Goal: Use online tool/utility: Utilize a website feature to perform a specific function

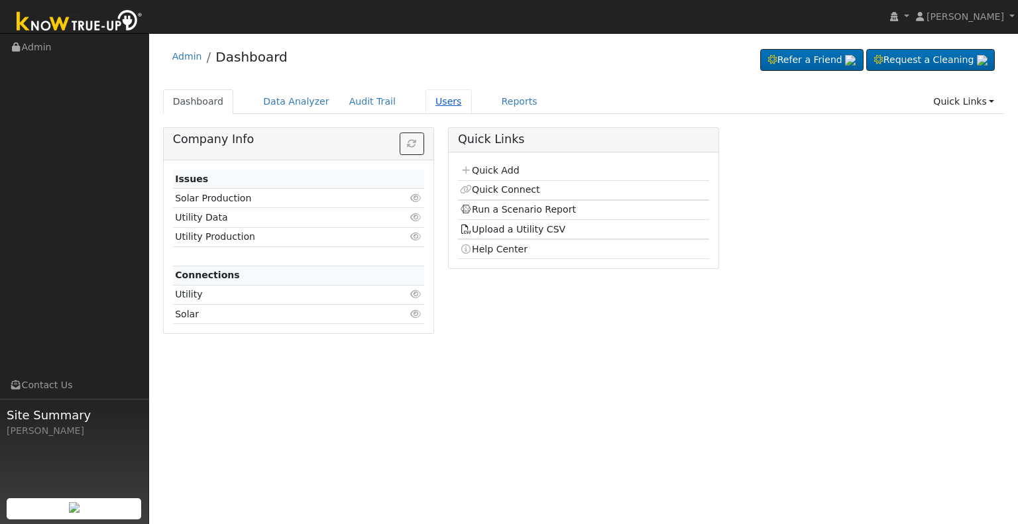
click at [435, 99] on link "Users" at bounding box center [449, 102] width 46 height 25
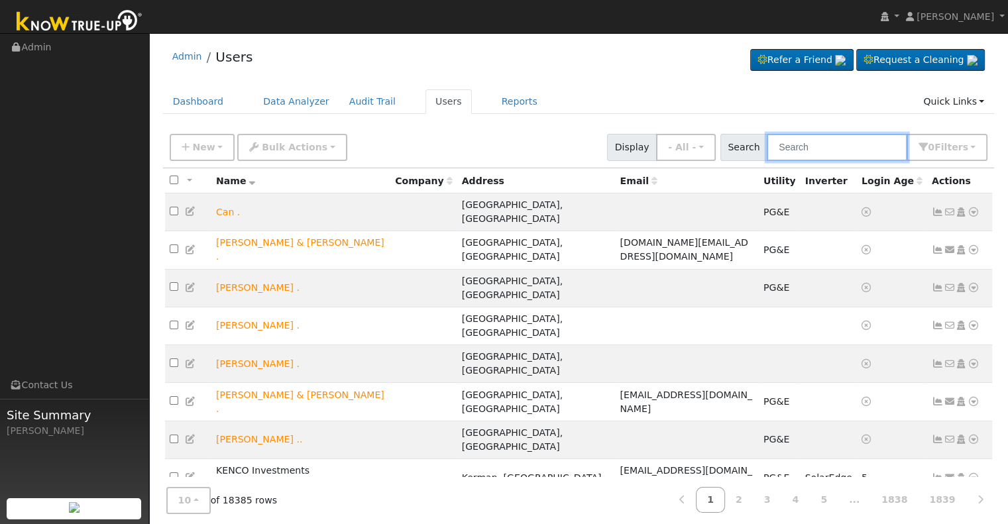
click at [815, 151] on input "text" at bounding box center [837, 147] width 141 height 27
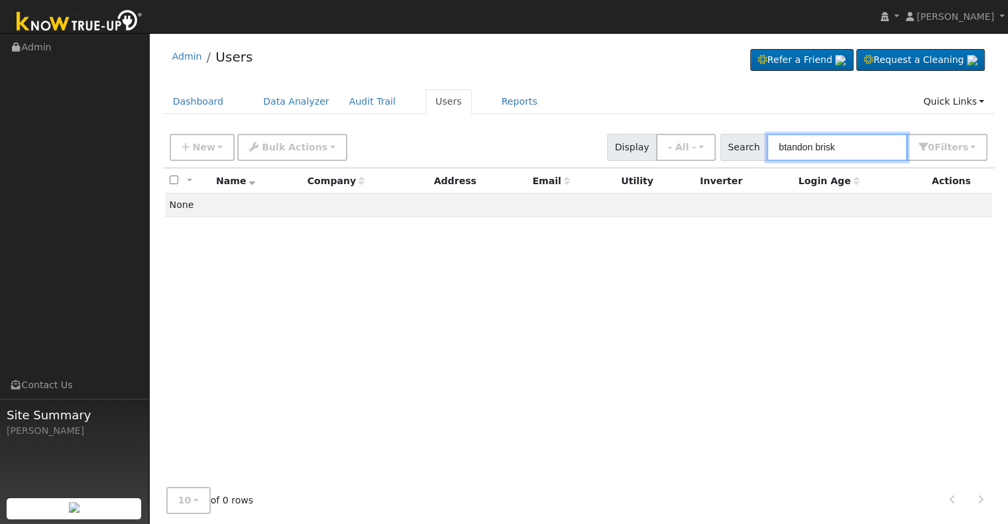
click at [796, 141] on input "btandon brisk" at bounding box center [837, 147] width 141 height 27
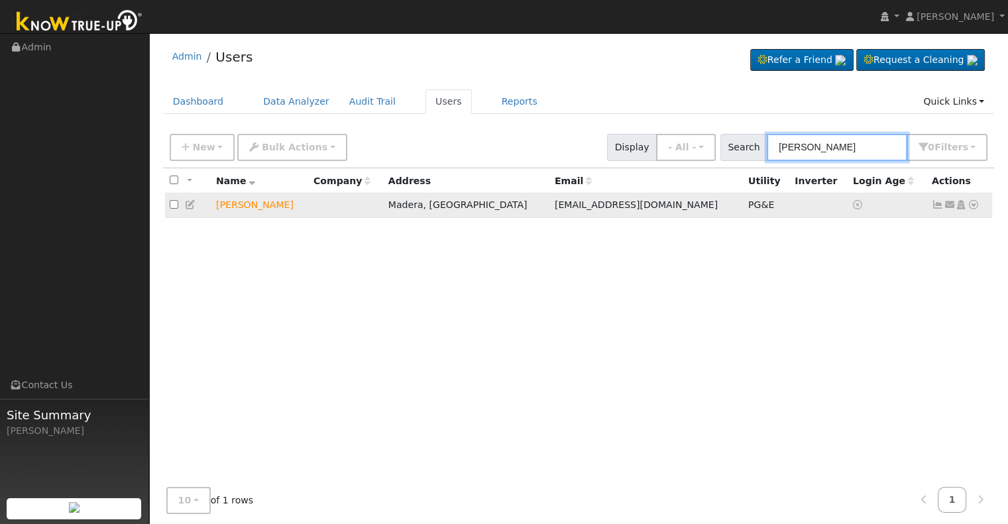
type input "[PERSON_NAME]"
click at [974, 204] on icon at bounding box center [974, 204] width 12 height 9
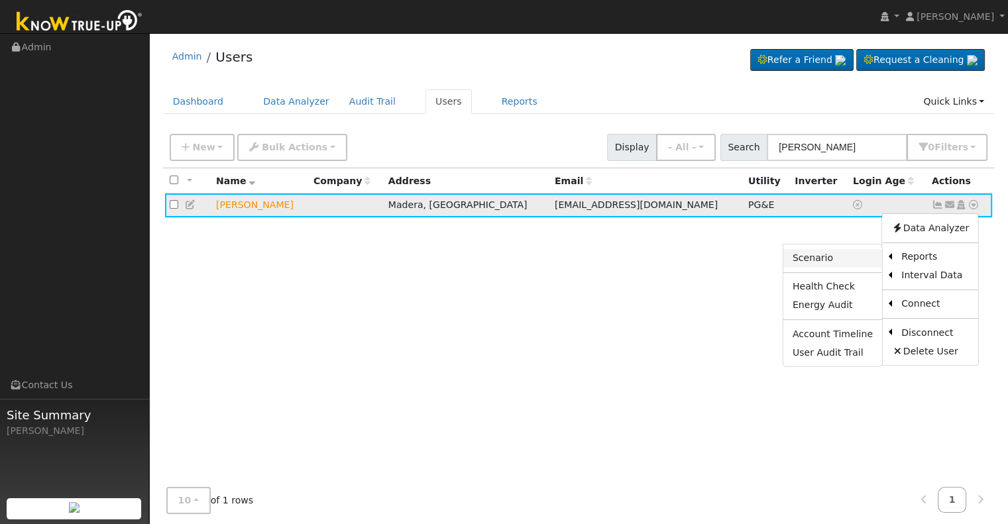
click at [843, 254] on link "Scenario" at bounding box center [833, 258] width 99 height 19
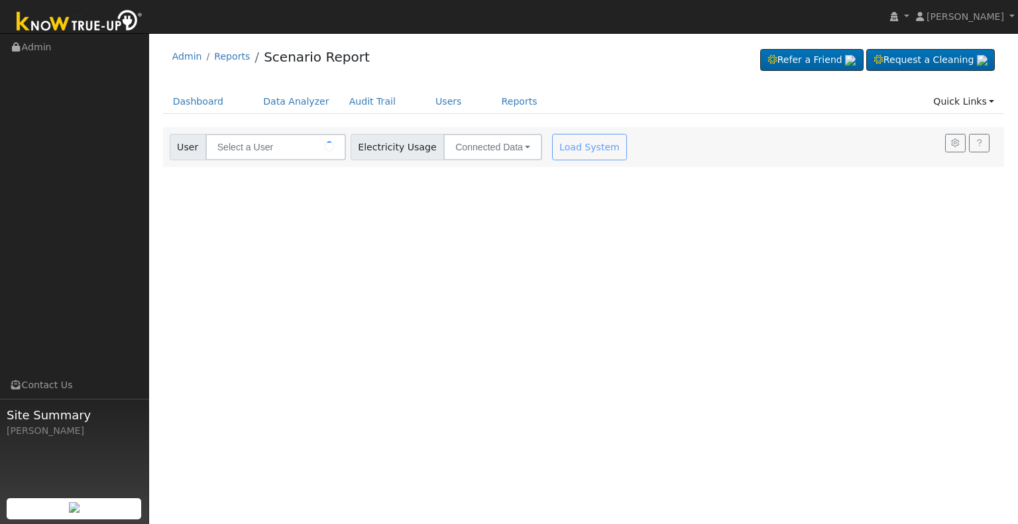
type input "[PERSON_NAME]"
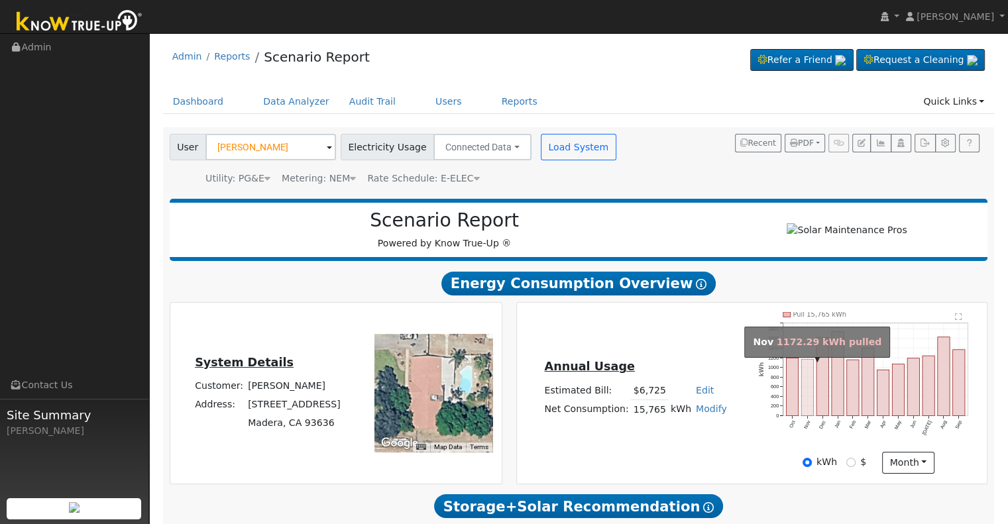
click at [804, 400] on rect "onclick=""" at bounding box center [808, 387] width 12 height 56
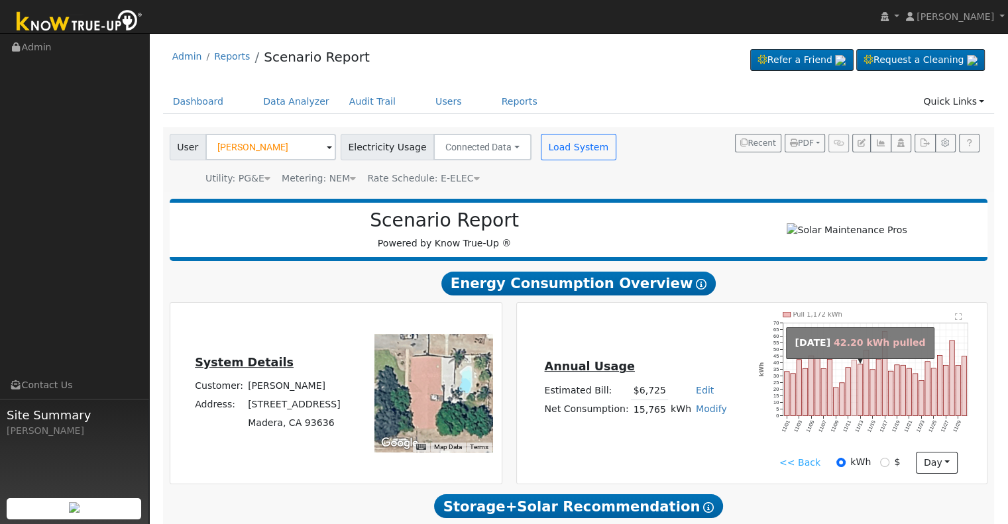
click at [853, 409] on rect "onclick=""" at bounding box center [854, 388] width 5 height 56
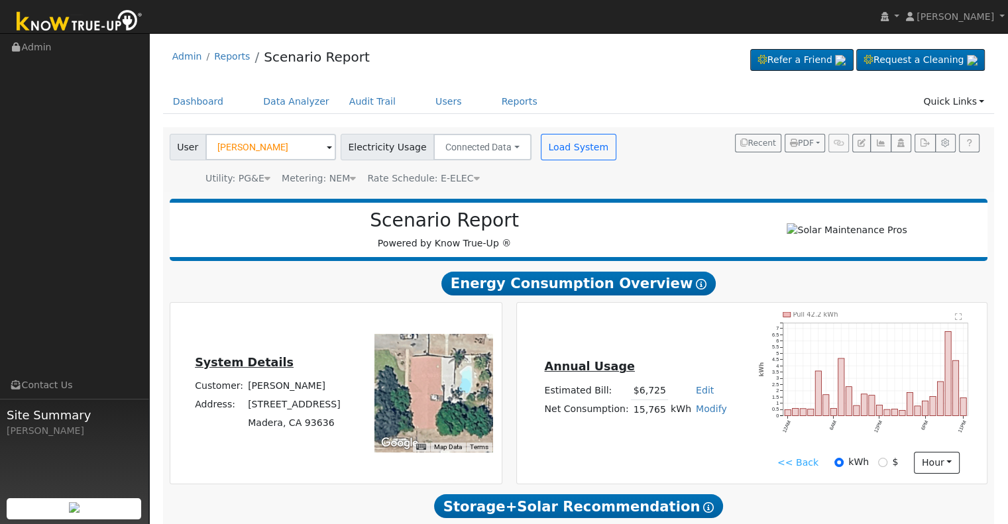
click at [790, 466] on link "<< Back" at bounding box center [798, 463] width 41 height 14
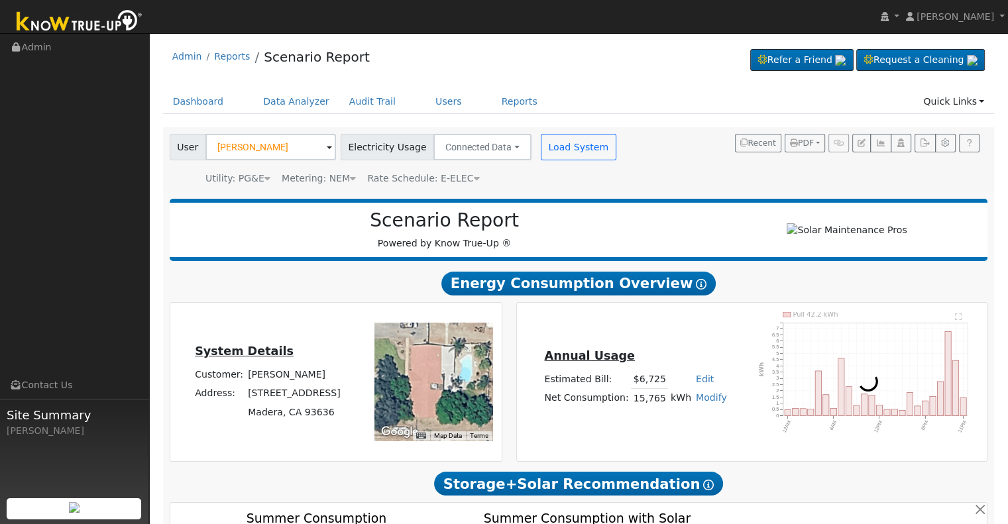
click at [790, 462] on div "Annual Usage Estimated Bill: $6,725 Edit Estimated Bill $ Annual Net Consumptio…" at bounding box center [753, 382] width 472 height 160
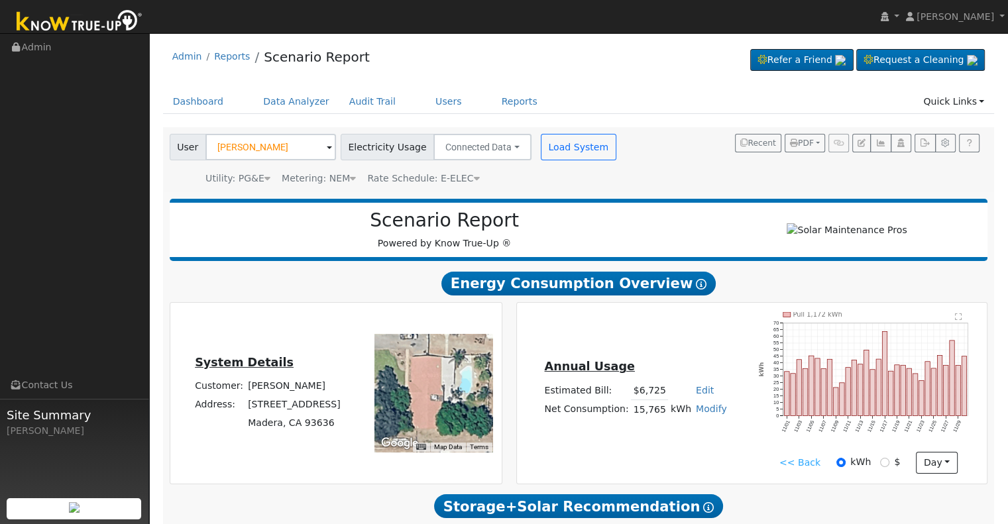
click at [797, 466] on link "<< Back" at bounding box center [800, 463] width 41 height 14
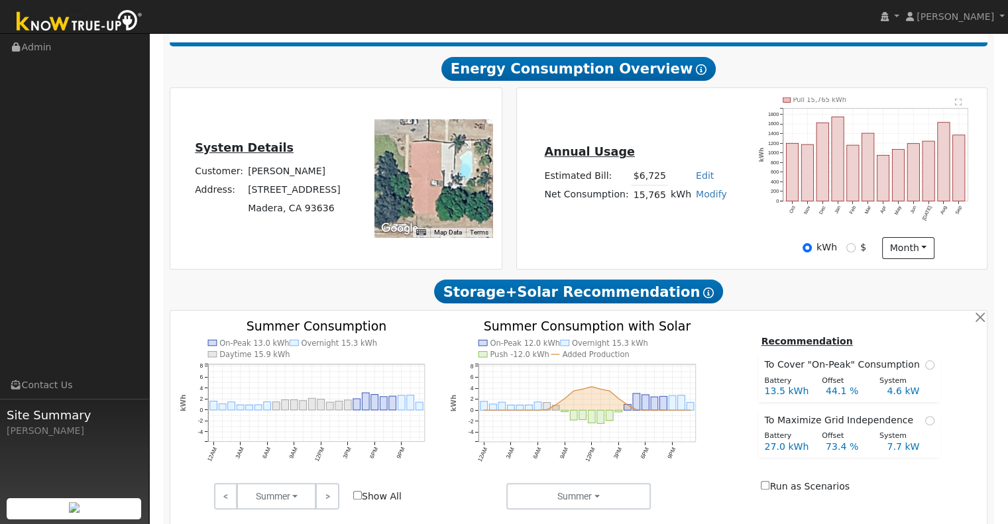
scroll to position [384, 0]
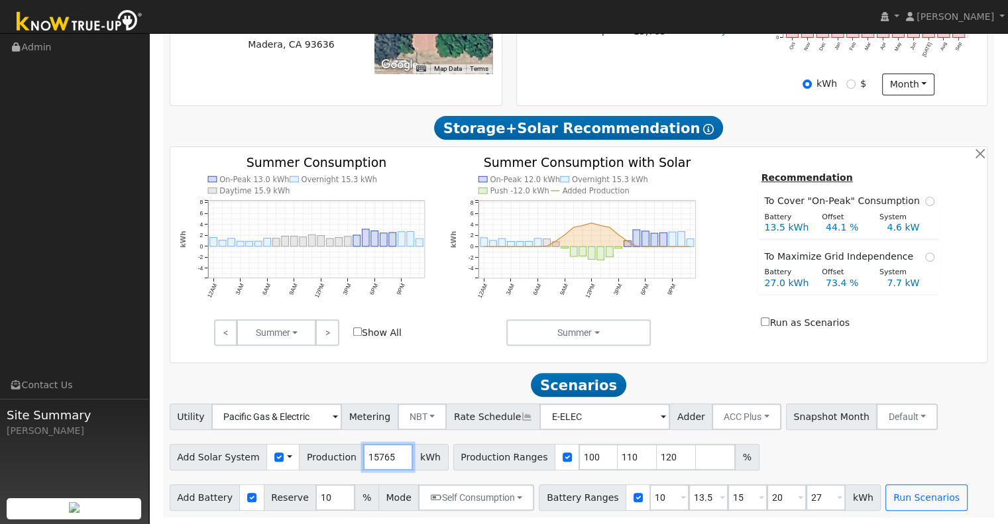
drag, startPoint x: 379, startPoint y: 454, endPoint x: 348, endPoint y: 456, distance: 31.2
click at [363, 456] on input "15765" at bounding box center [388, 457] width 50 height 27
type input "22259"
click at [618, 456] on input "110" at bounding box center [638, 457] width 40 height 27
type input "120"
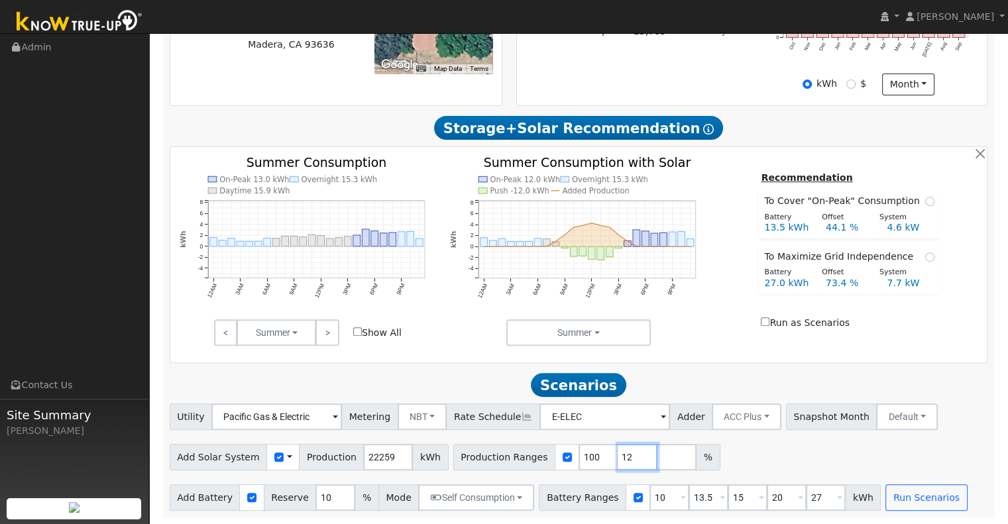
type input "1"
click at [650, 495] on input "10" at bounding box center [670, 498] width 40 height 27
type input "13.5"
type input "15"
type input "20"
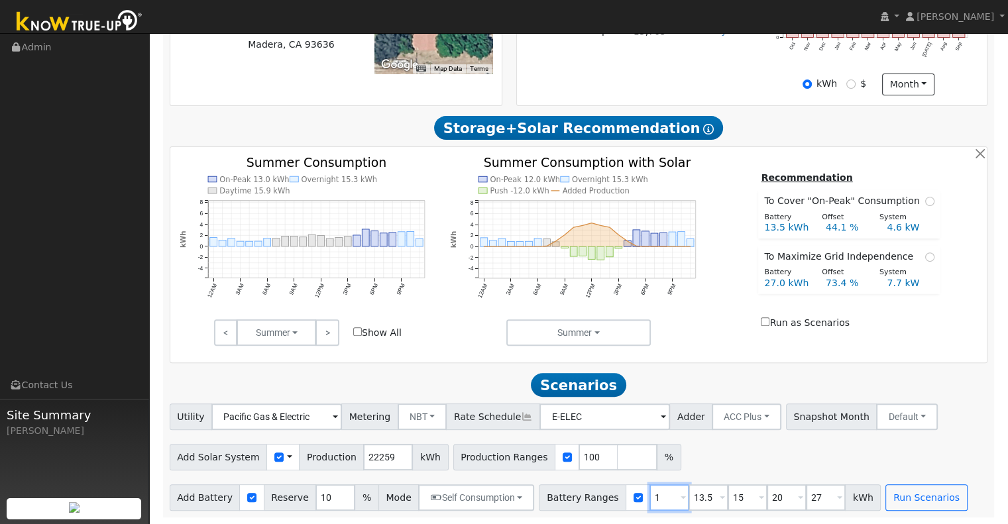
type input "27"
type input "15"
type input "20"
type input "27"
type input "20"
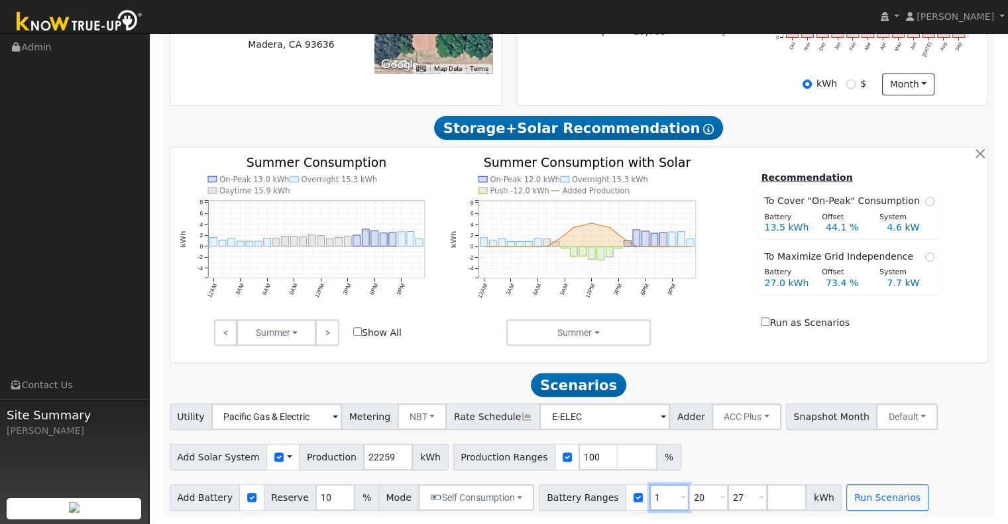
type input "27"
type input "20"
click at [728, 493] on input "number" at bounding box center [748, 498] width 40 height 27
click at [689, 495] on input "27" at bounding box center [709, 498] width 40 height 27
type input "2"
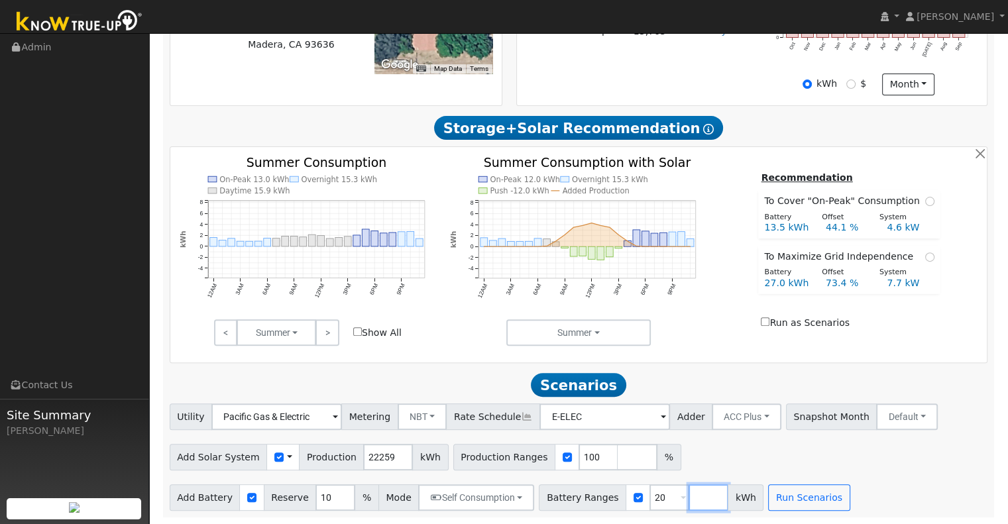
click at [689, 501] on input "number" at bounding box center [709, 498] width 40 height 27
type input "2"
click at [689, 501] on input "2" at bounding box center [709, 498] width 40 height 27
type input "30"
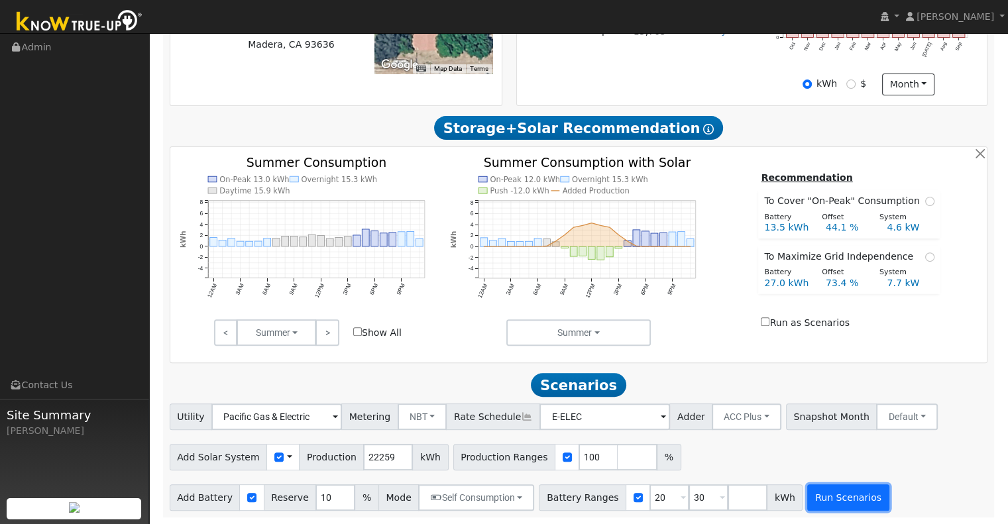
click at [812, 492] on button "Run Scenarios" at bounding box center [849, 498] width 82 height 27
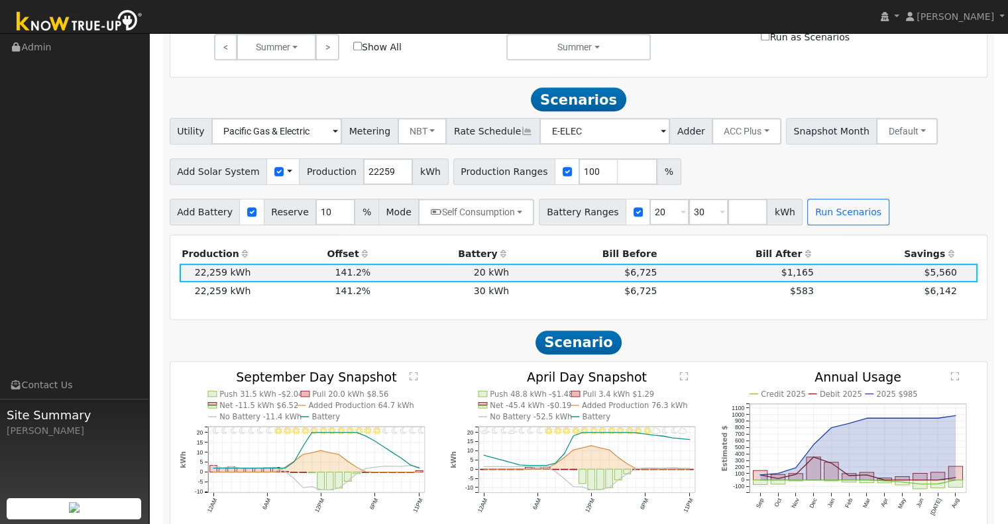
scroll to position [716, 0]
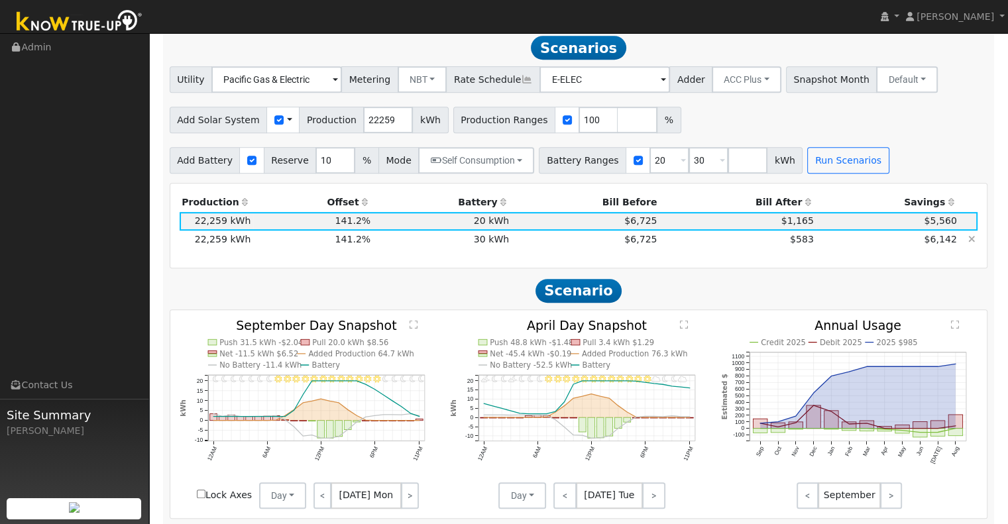
click at [669, 244] on td "$583" at bounding box center [738, 240] width 156 height 19
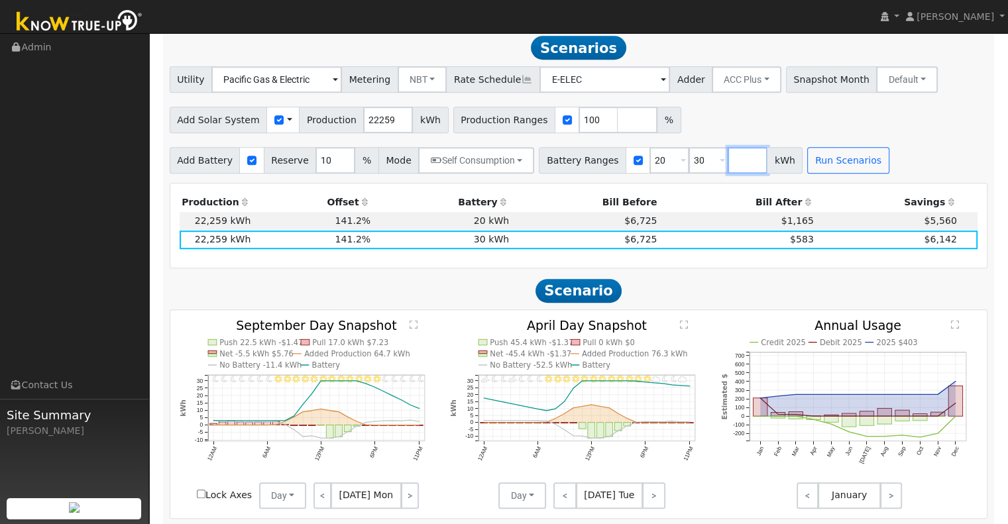
click at [728, 166] on input "number" at bounding box center [748, 160] width 40 height 27
type input "40"
click at [869, 164] on button "Run Scenarios" at bounding box center [888, 160] width 82 height 27
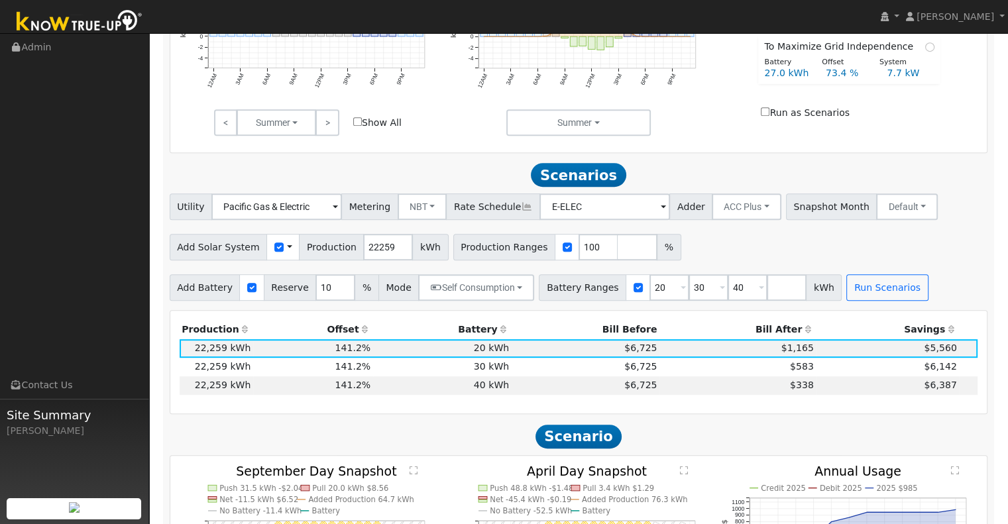
scroll to position [627, 0]
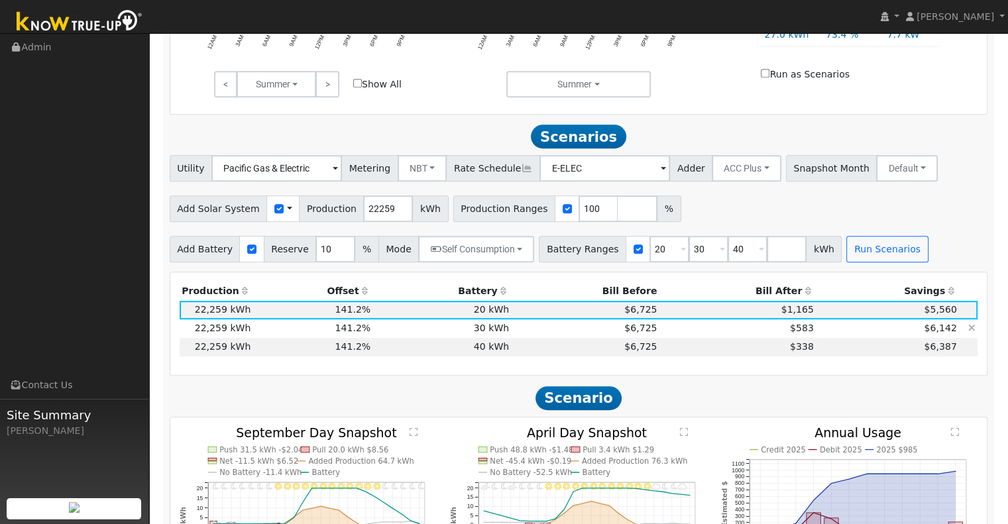
click at [666, 336] on td "$583" at bounding box center [738, 329] width 156 height 19
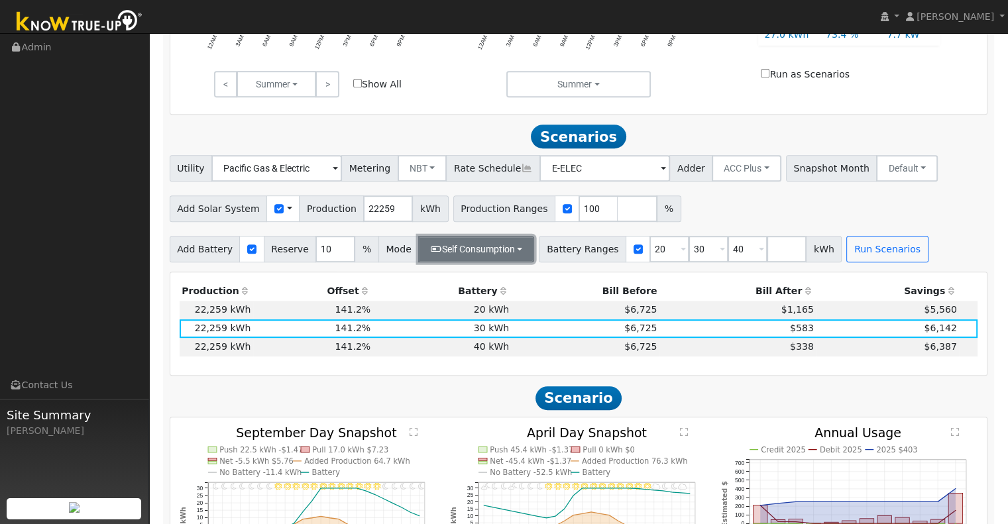
click at [506, 251] on button "Self Consumption" at bounding box center [476, 249] width 116 height 27
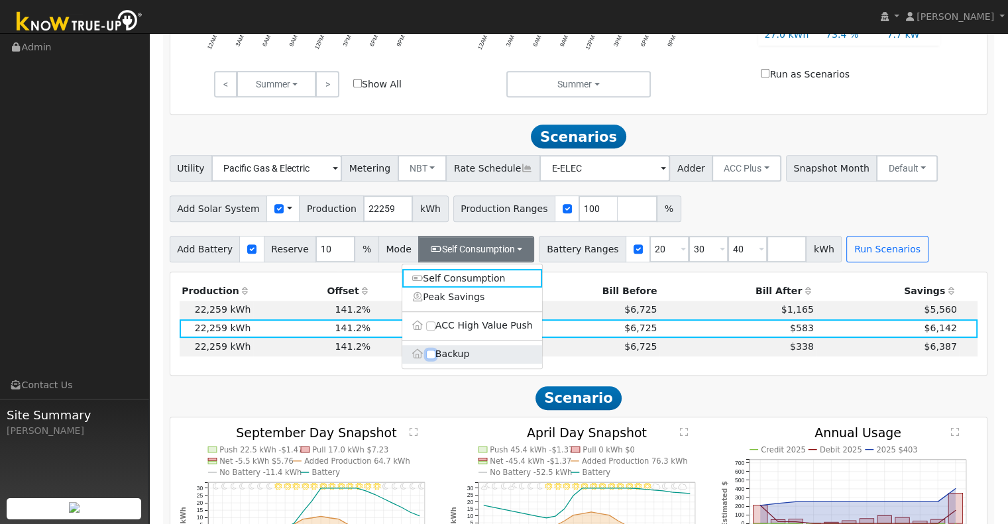
click at [430, 359] on input "Backup" at bounding box center [430, 354] width 9 height 9
checkbox input "true"
type input "20"
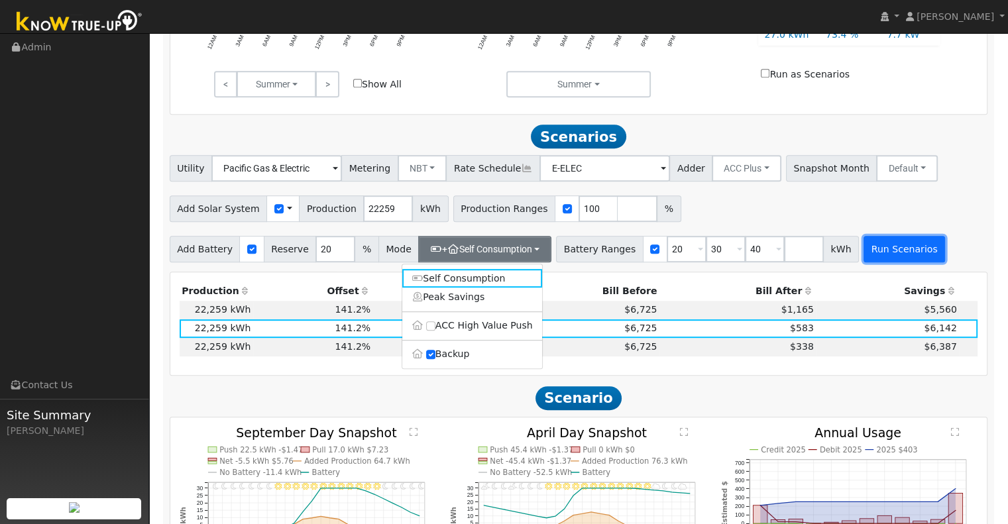
click at [867, 257] on button "Run Scenarios" at bounding box center [905, 249] width 82 height 27
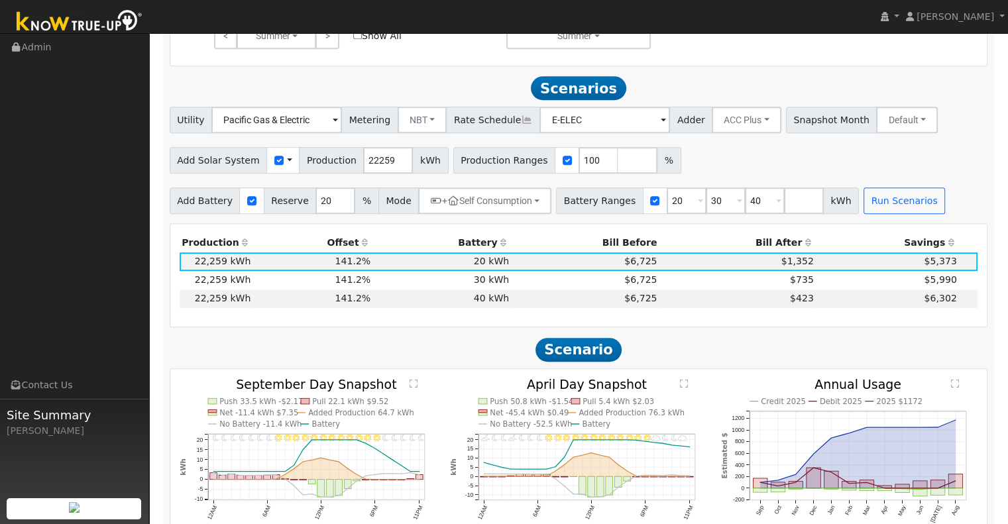
scroll to position [672, 0]
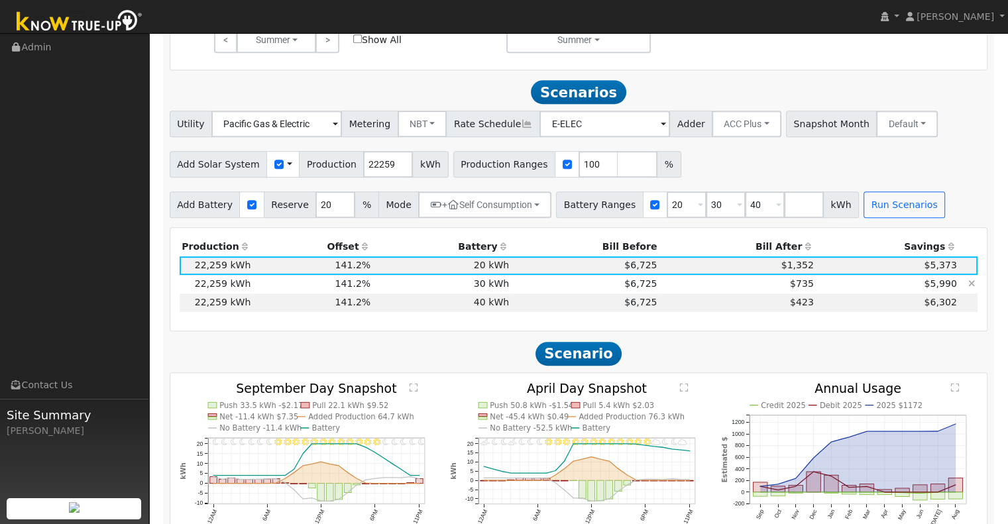
click at [825, 288] on td "$5,990" at bounding box center [887, 284] width 143 height 19
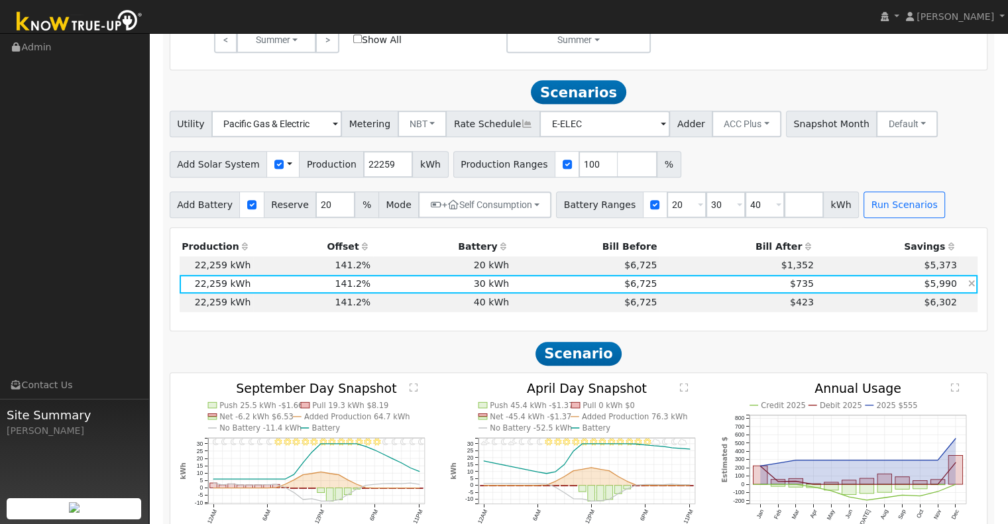
click at [816, 288] on td "$5,990" at bounding box center [887, 284] width 143 height 19
click at [525, 204] on button "+ Self Consumption" at bounding box center [484, 205] width 133 height 27
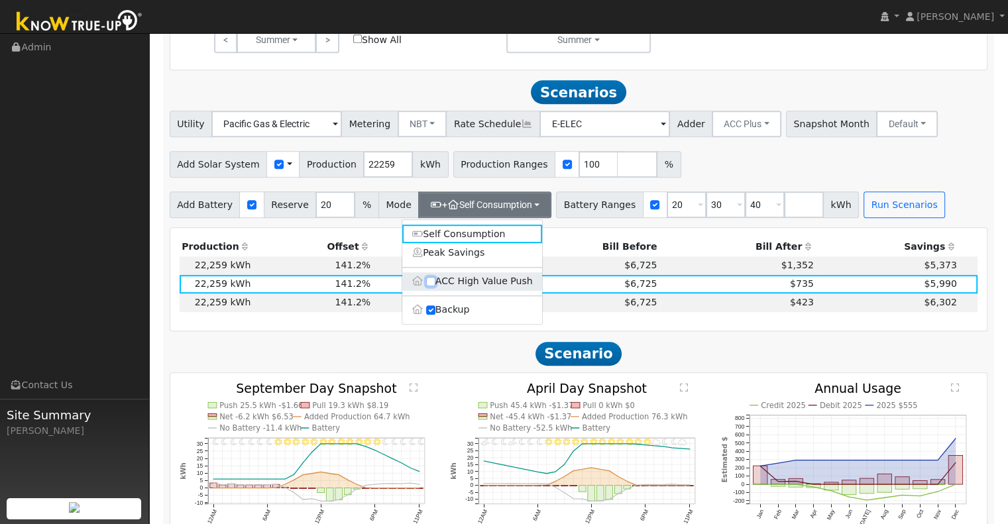
click at [430, 286] on input "ACC High Value Push" at bounding box center [430, 281] width 9 height 9
click at [430, 283] on input "ACC High Value Push" at bounding box center [430, 281] width 9 height 9
checkbox input "false"
click at [430, 313] on input "Backup" at bounding box center [430, 310] width 9 height 9
checkbox input "false"
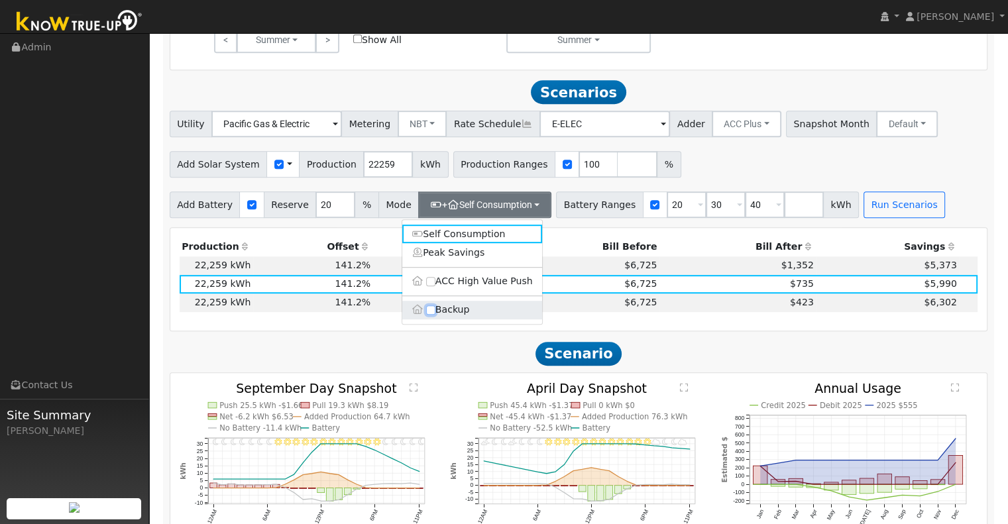
type input "10"
drag, startPoint x: 809, startPoint y: 337, endPoint x: 858, endPoint y: 288, distance: 69.4
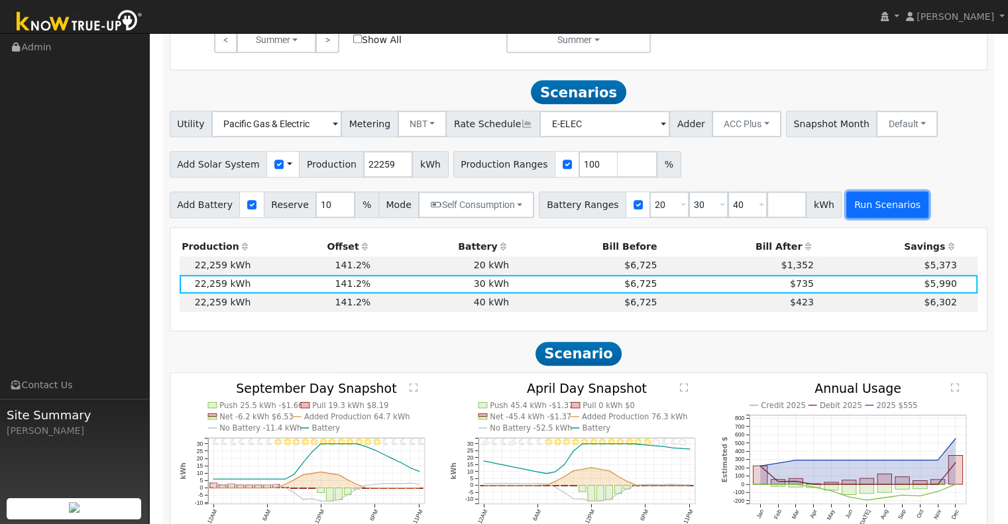
click at [867, 210] on button "Run Scenarios" at bounding box center [888, 205] width 82 height 27
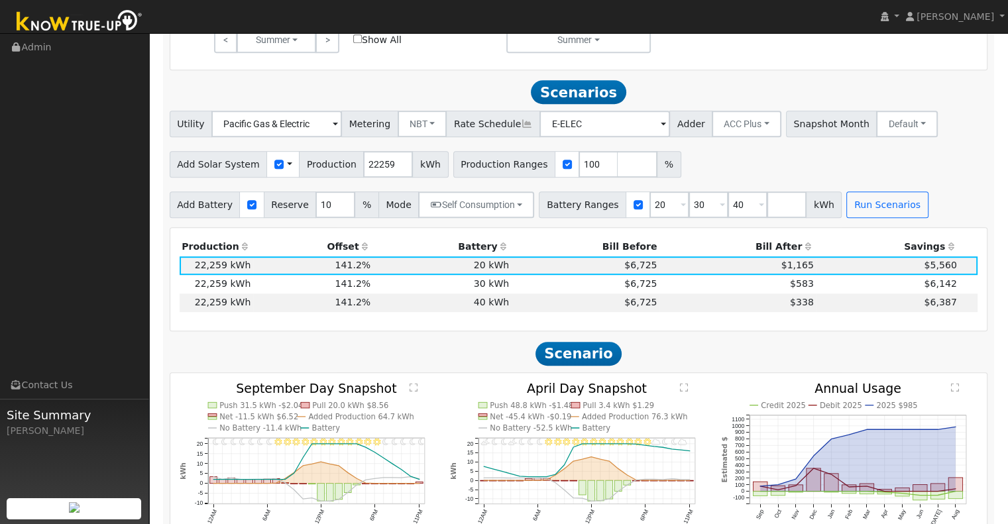
scroll to position [716, 0]
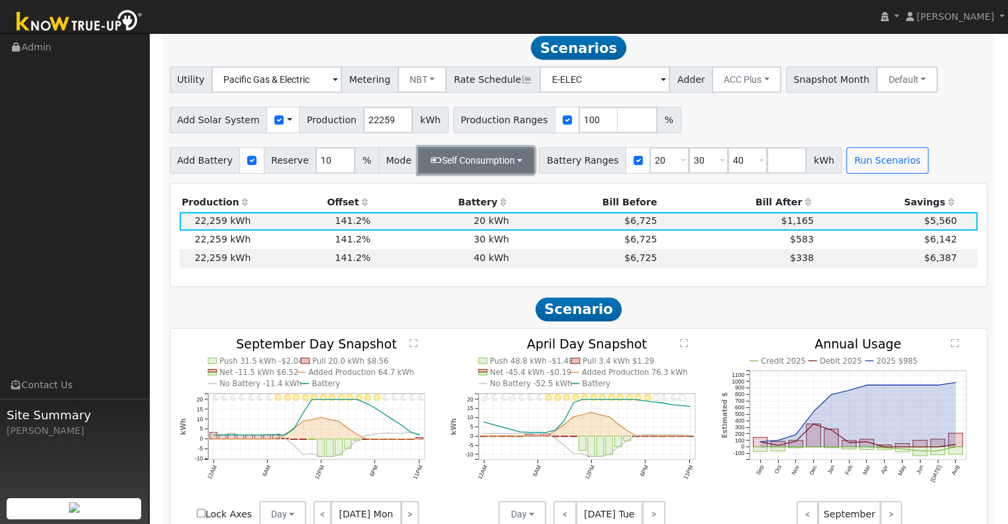
click at [509, 160] on button "Self Consumption" at bounding box center [476, 160] width 116 height 27
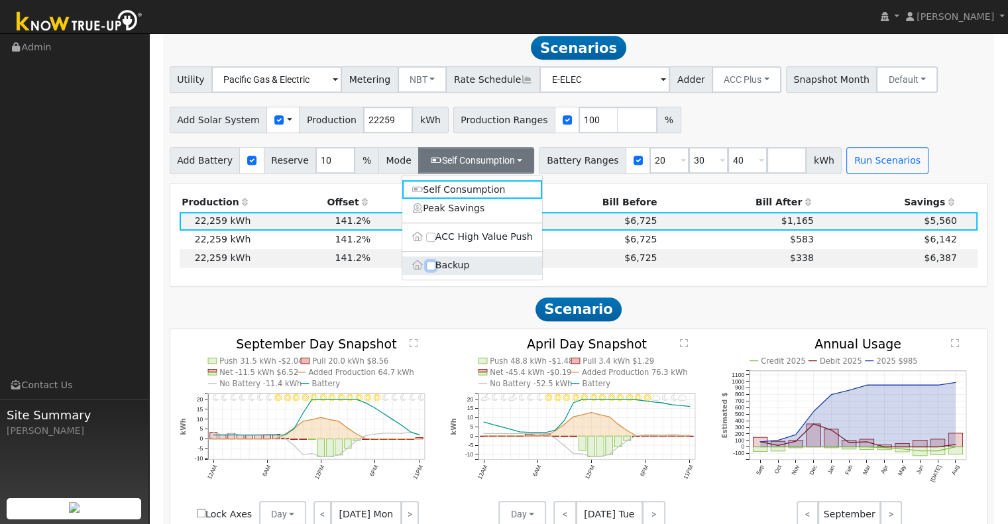
click at [430, 271] on input "Backup" at bounding box center [430, 265] width 9 height 9
checkbox input "true"
type input "20"
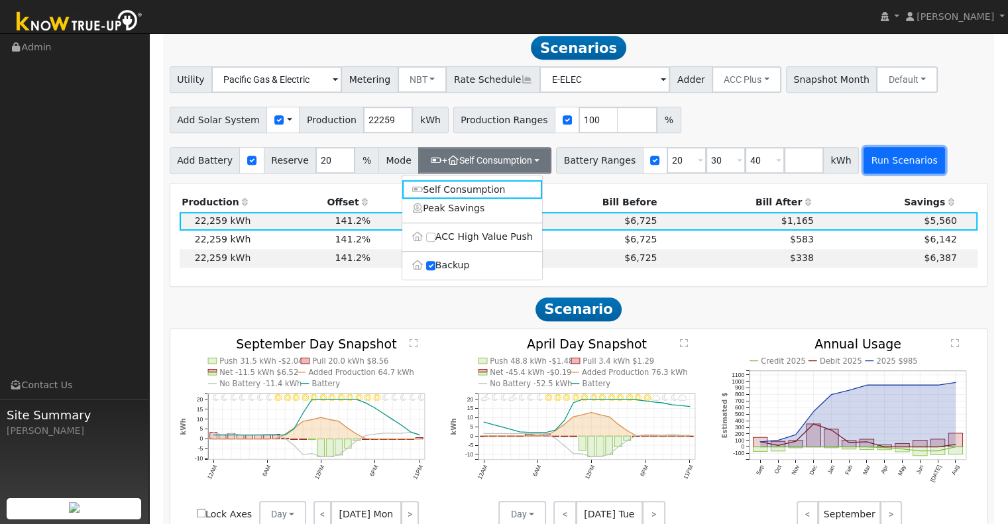
click at [883, 169] on button "Run Scenarios" at bounding box center [905, 160] width 82 height 27
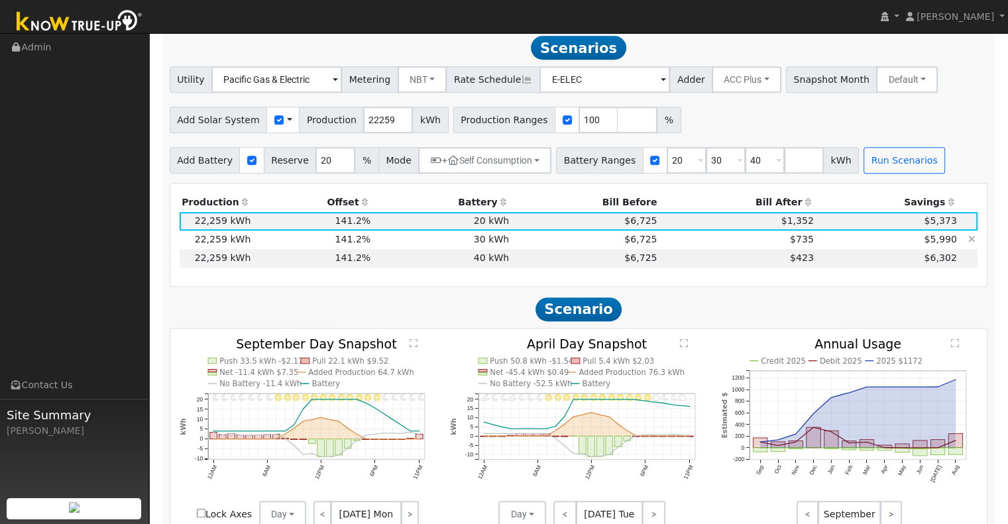
click at [573, 244] on td "$6,725" at bounding box center [586, 240] width 148 height 19
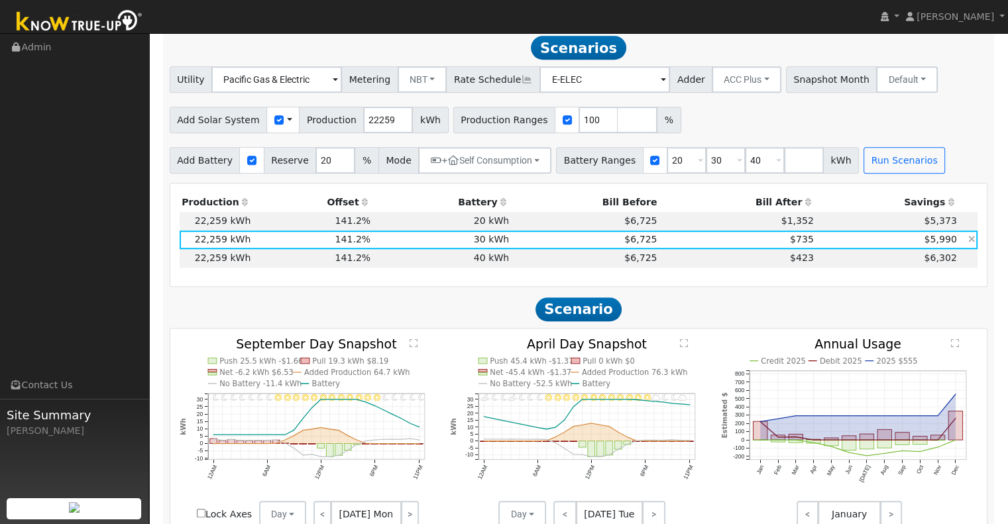
click at [719, 245] on td "$735" at bounding box center [738, 240] width 156 height 19
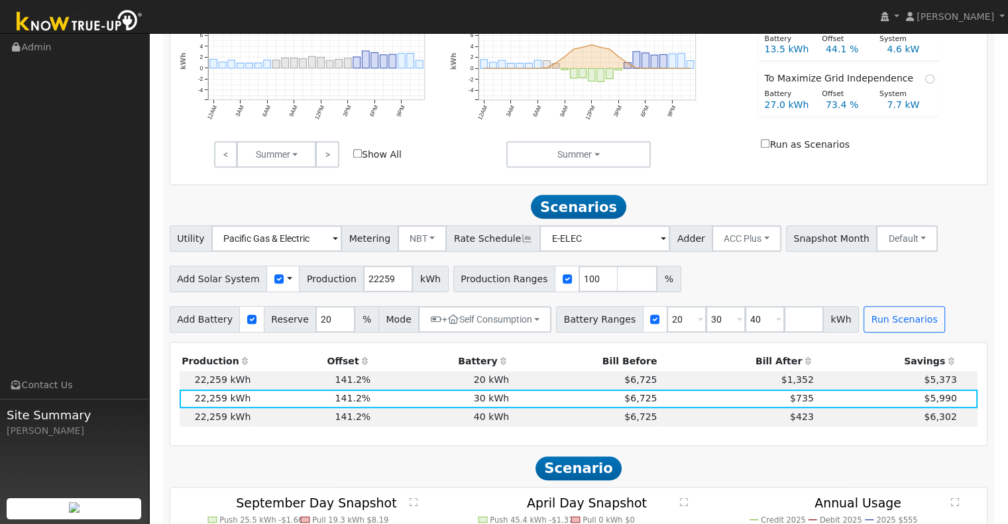
scroll to position [572, 0]
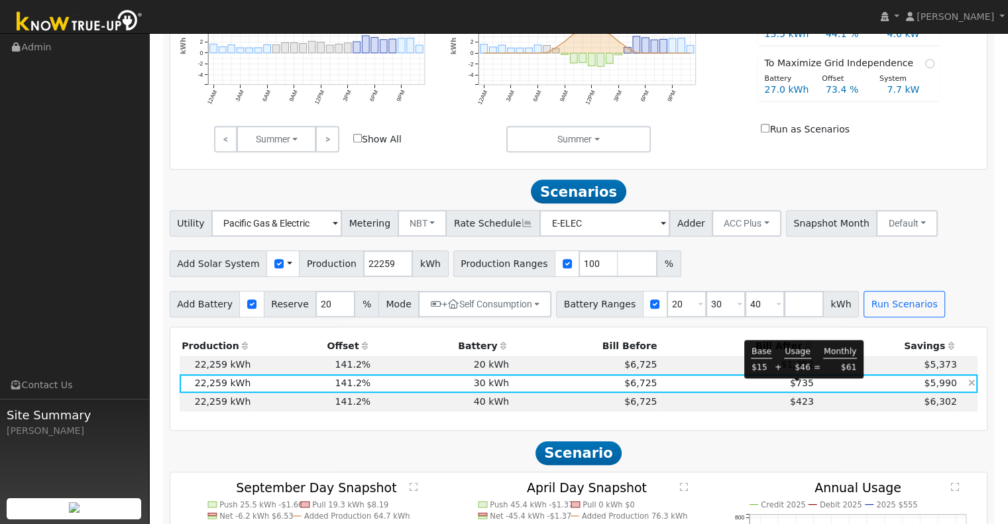
click at [797, 388] on span "$735" at bounding box center [802, 383] width 24 height 11
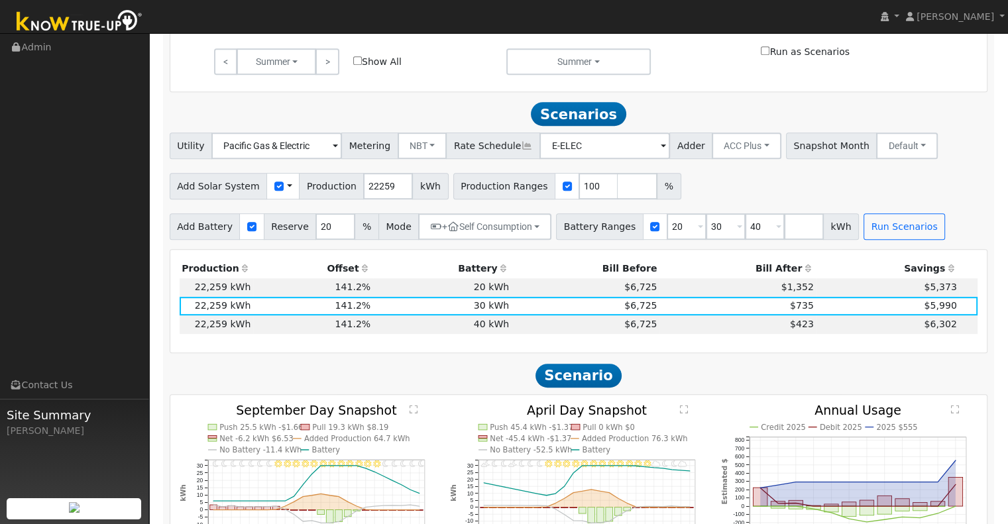
scroll to position [658, 0]
